Goal: Find contact information: Find contact information

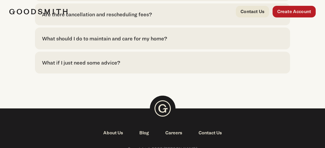
scroll to position [2223, 0]
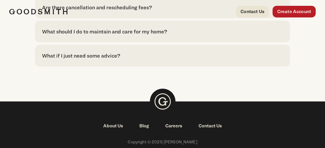
click at [215, 123] on link "Contact Us" at bounding box center [210, 126] width 40 height 7
click at [205, 123] on link "Contact Us" at bounding box center [210, 126] width 40 height 7
click at [248, 11] on link "Contact Us" at bounding box center [252, 12] width 33 height 12
click at [252, 12] on link "Contact Us" at bounding box center [252, 12] width 33 height 12
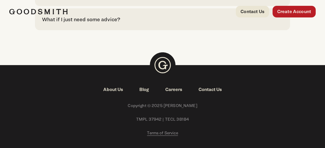
scroll to position [2262, 0]
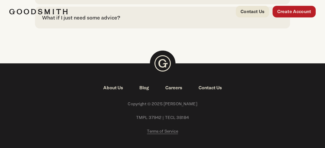
click at [119, 84] on link "About Us" at bounding box center [113, 87] width 36 height 7
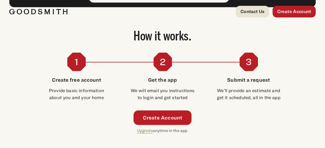
scroll to position [1852, 0]
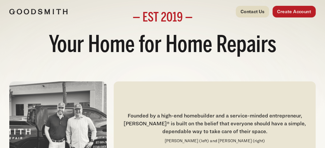
click at [248, 13] on link "Contact Us" at bounding box center [252, 12] width 33 height 12
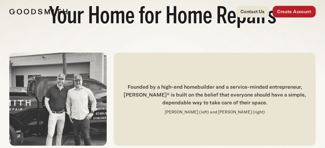
scroll to position [29, 0]
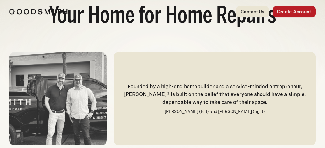
click at [22, 12] on img at bounding box center [38, 12] width 58 height 6
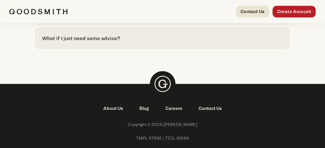
scroll to position [1404, 0]
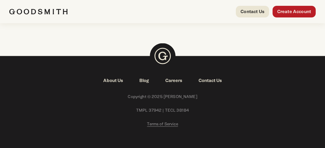
click at [119, 77] on link "About Us" at bounding box center [113, 80] width 36 height 7
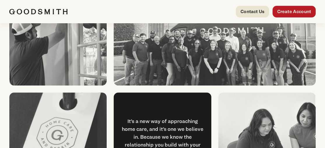
scroll to position [635, 0]
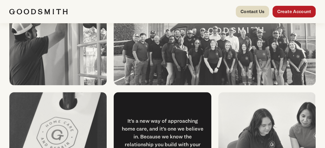
click at [250, 12] on link "Contact Us" at bounding box center [252, 12] width 33 height 12
